Goal: Task Accomplishment & Management: Use online tool/utility

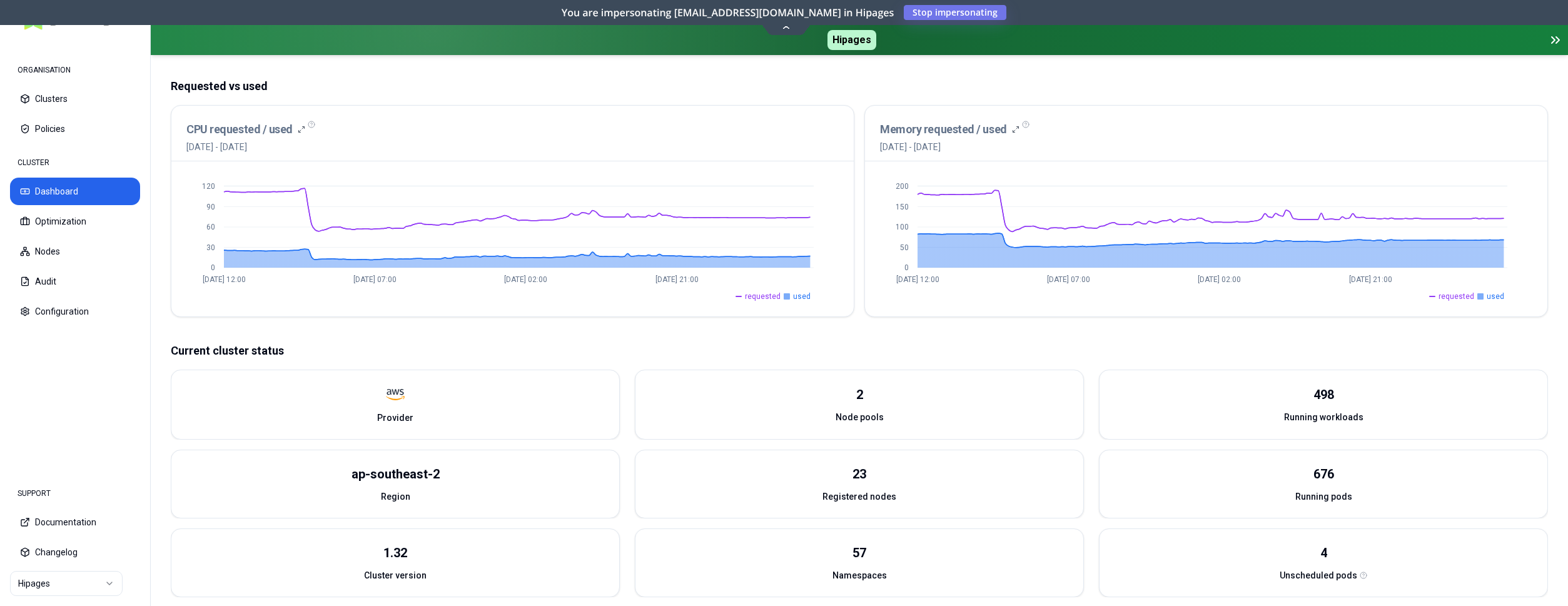
scroll to position [255, 0]
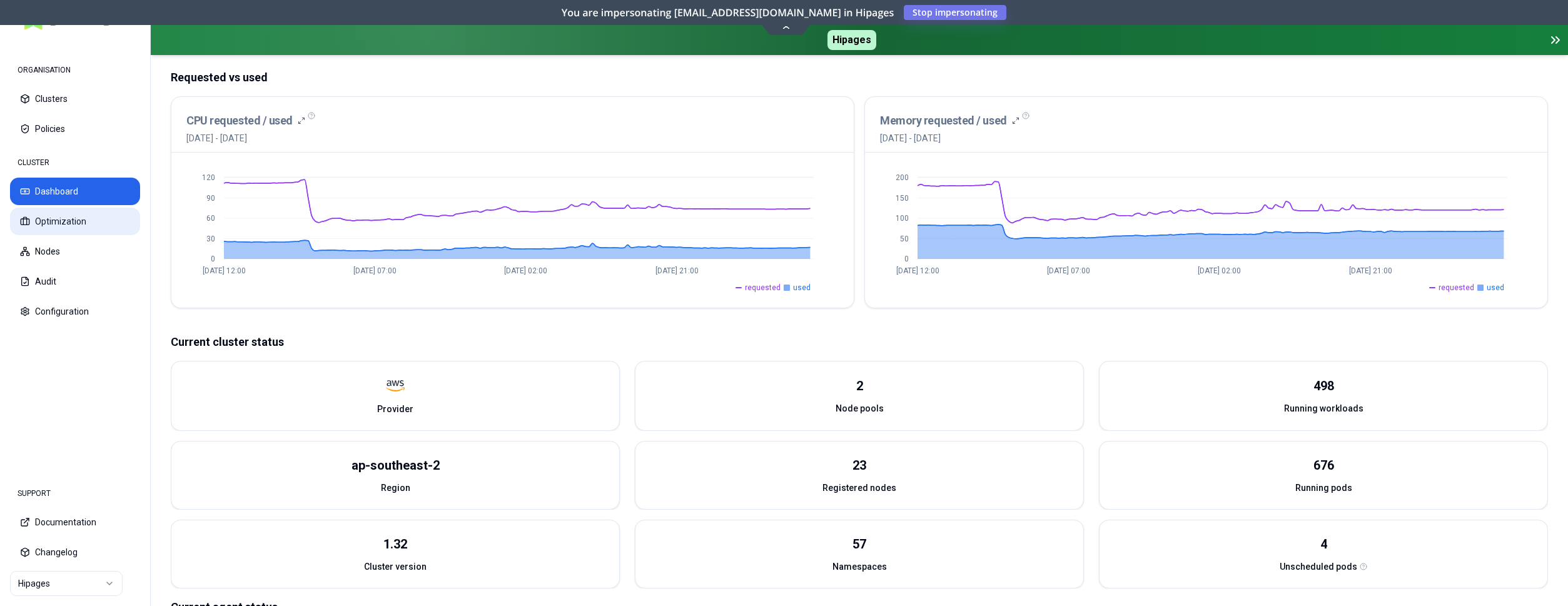
click at [76, 215] on button "Optimization" at bounding box center [75, 221] width 130 height 28
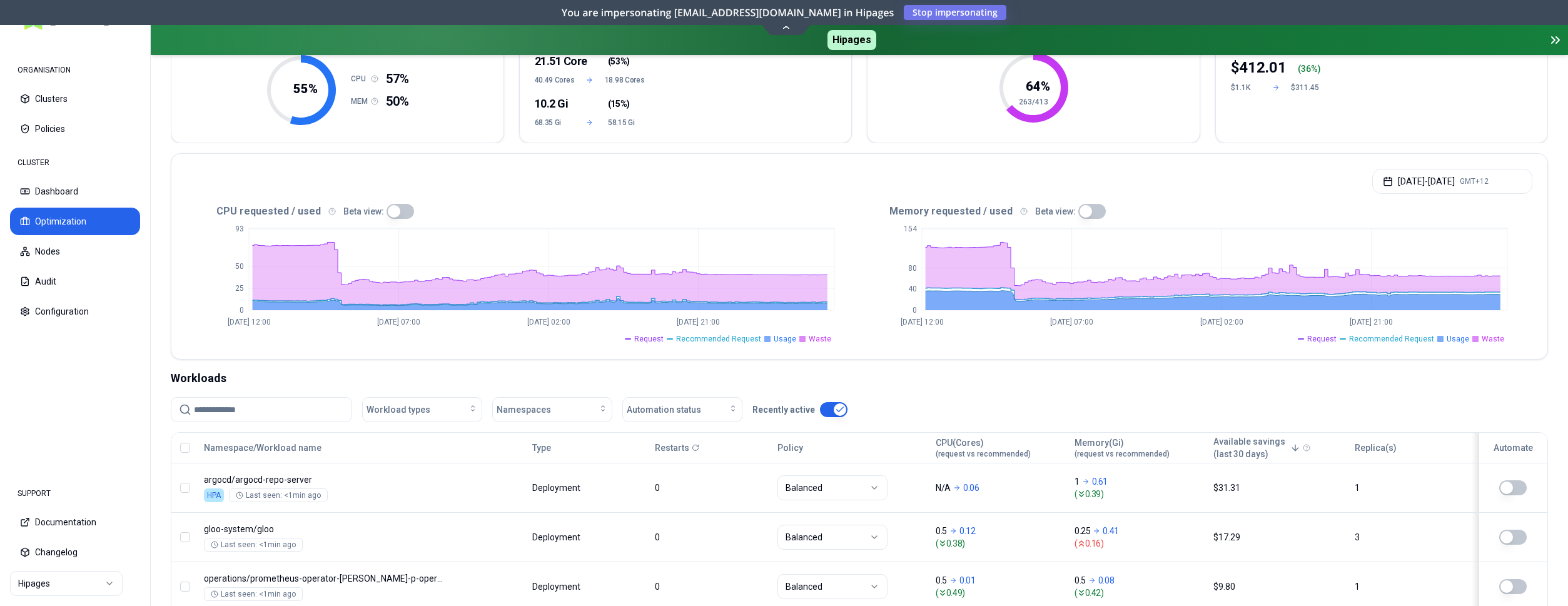
scroll to position [255, 0]
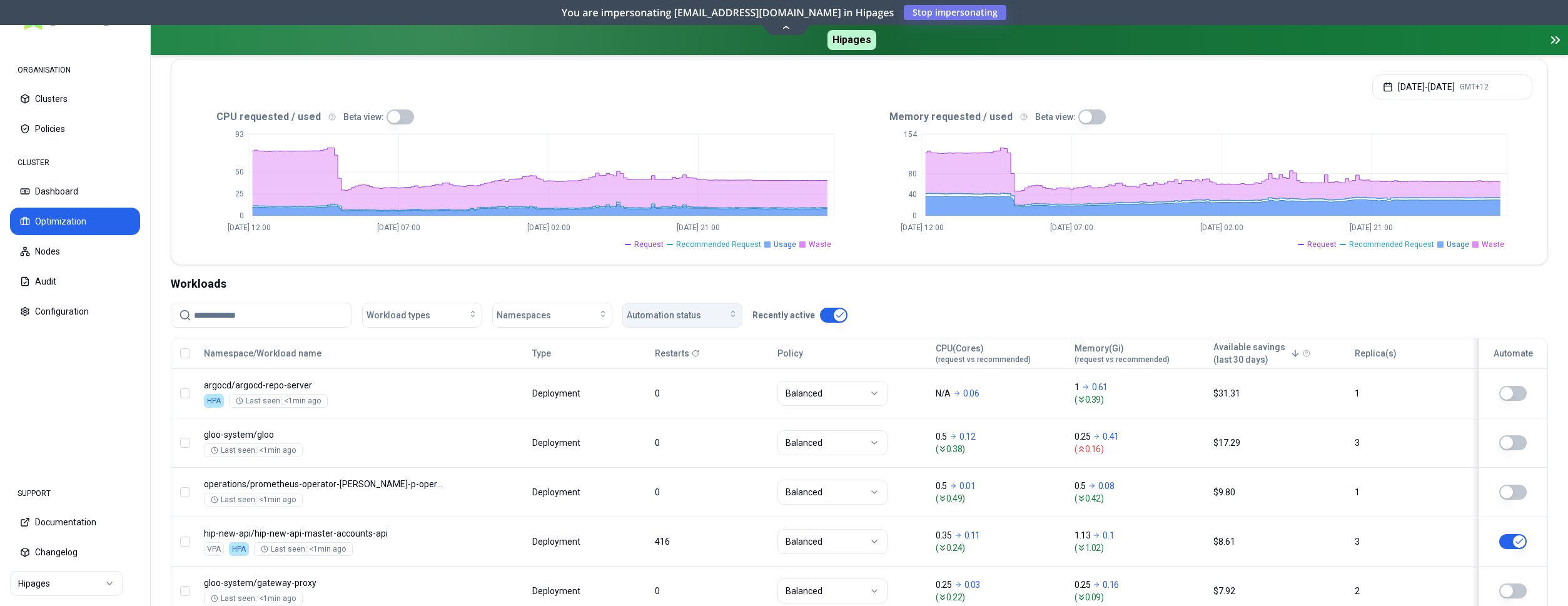
click at [722, 309] on div "Automation status" at bounding box center [682, 315] width 111 height 13
click at [670, 361] on div "off" at bounding box center [685, 363] width 119 height 20
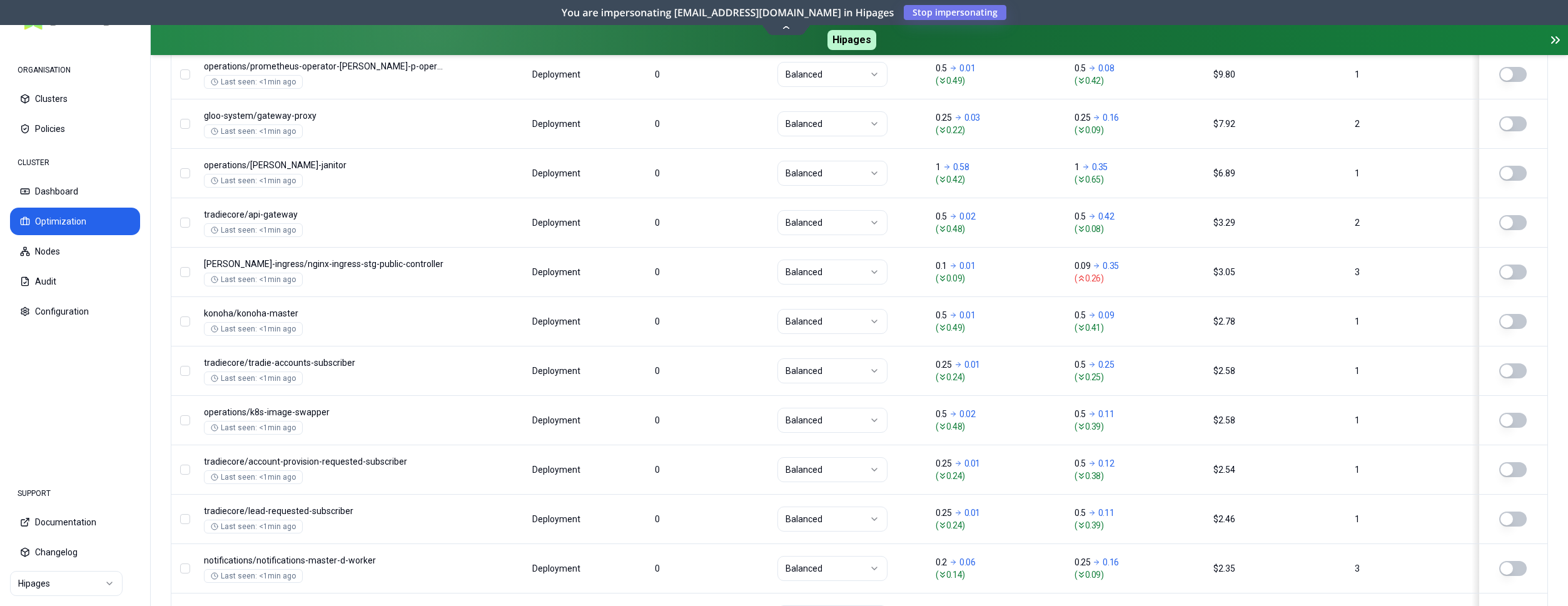
scroll to position [290, 0]
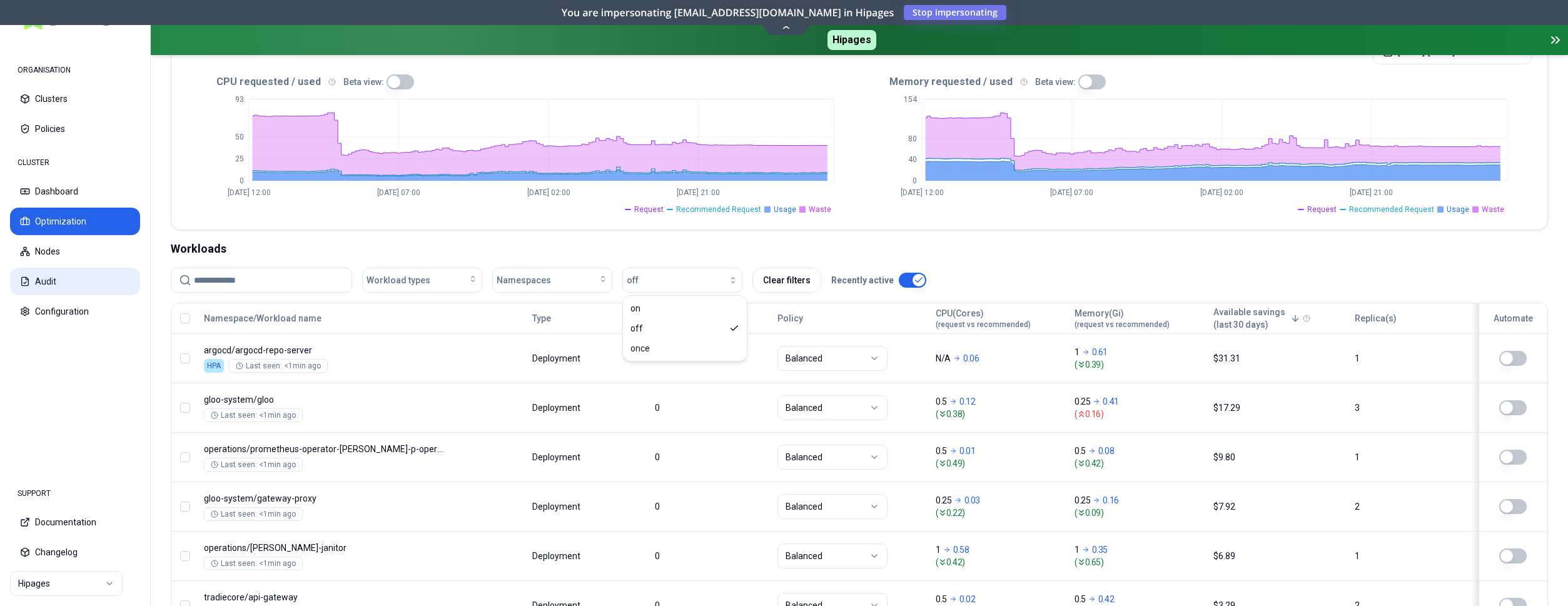
click at [49, 284] on button "Audit" at bounding box center [75, 281] width 130 height 28
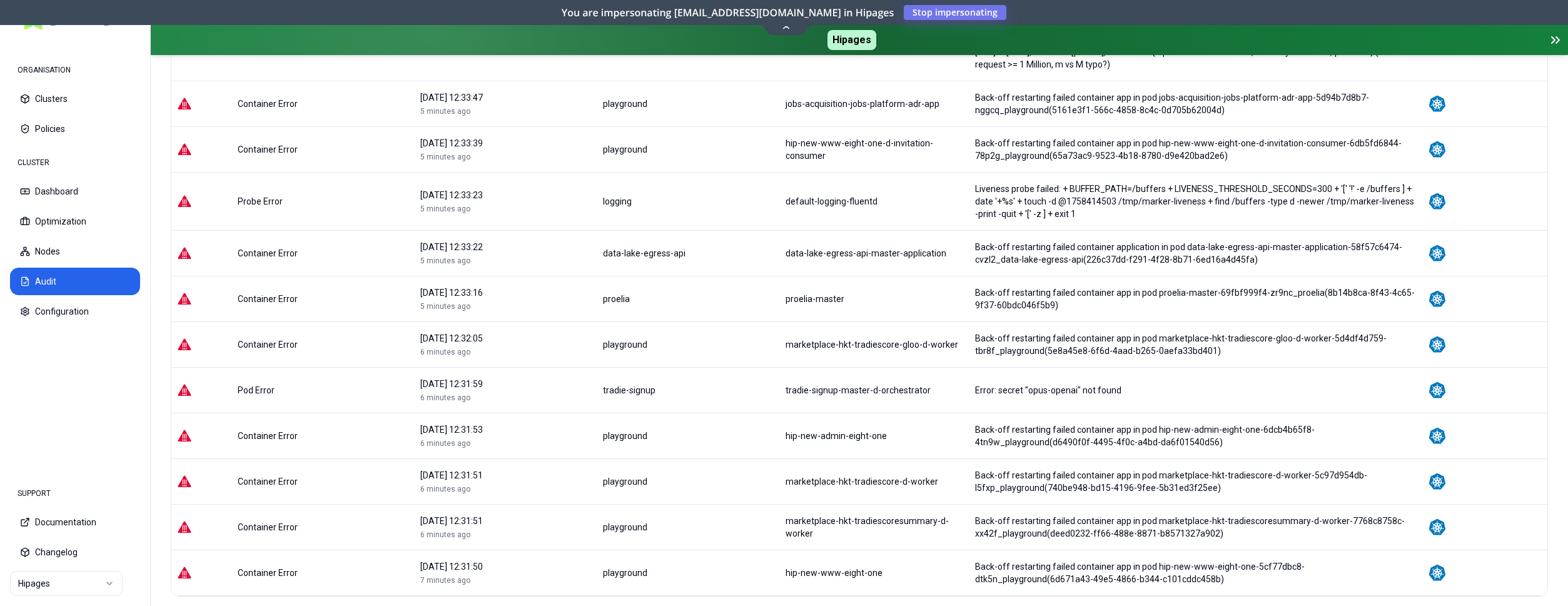
scroll to position [1185, 0]
